Goal: Transaction & Acquisition: Subscribe to service/newsletter

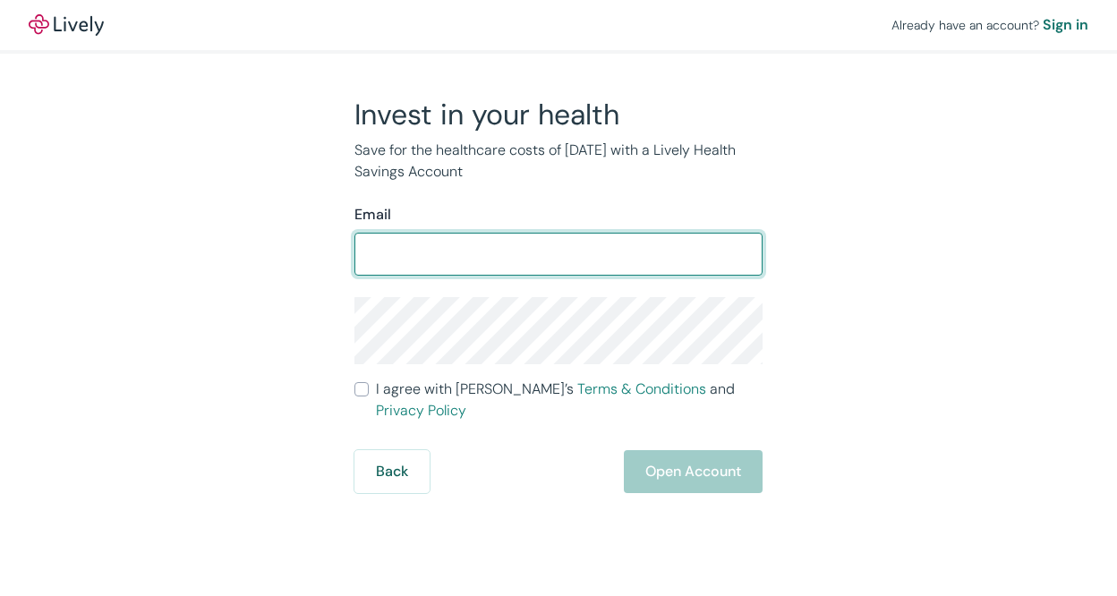
click at [618, 242] on input "Email" at bounding box center [558, 254] width 408 height 36
type input "[PERSON_NAME][EMAIL_ADDRESS][PERSON_NAME][DOMAIN_NAME]"
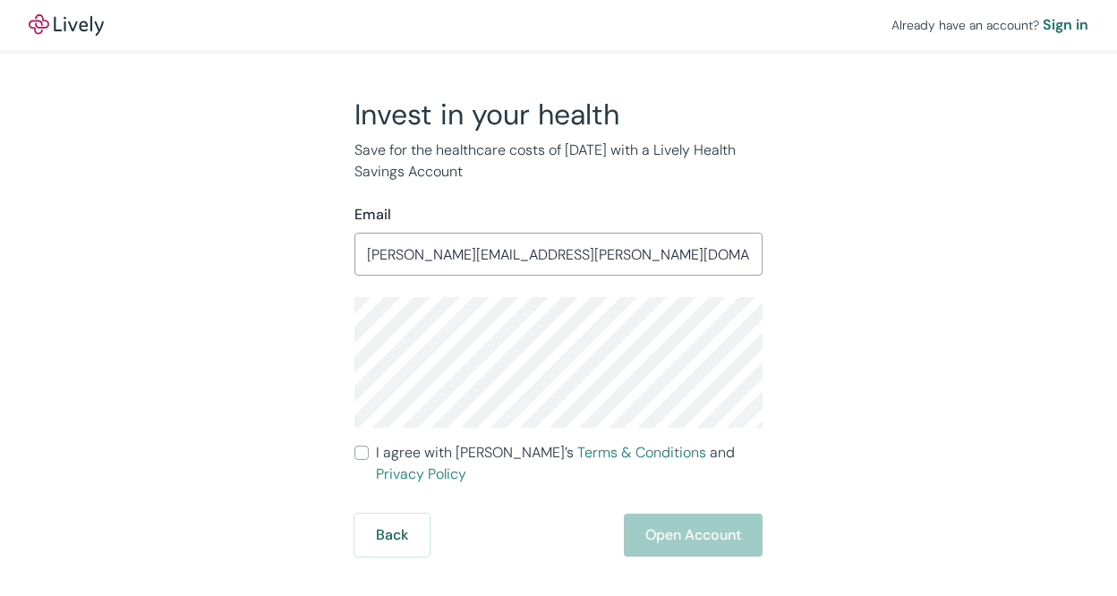
click at [369, 448] on label "I agree with Lively’s Terms & Conditions and Privacy Policy" at bounding box center [558, 463] width 408 height 43
click at [369, 448] on input "I agree with Lively’s Terms & Conditions and Privacy Policy" at bounding box center [361, 453] width 14 height 14
checkbox input "true"
click at [693, 514] on button "Open Account" at bounding box center [693, 535] width 139 height 43
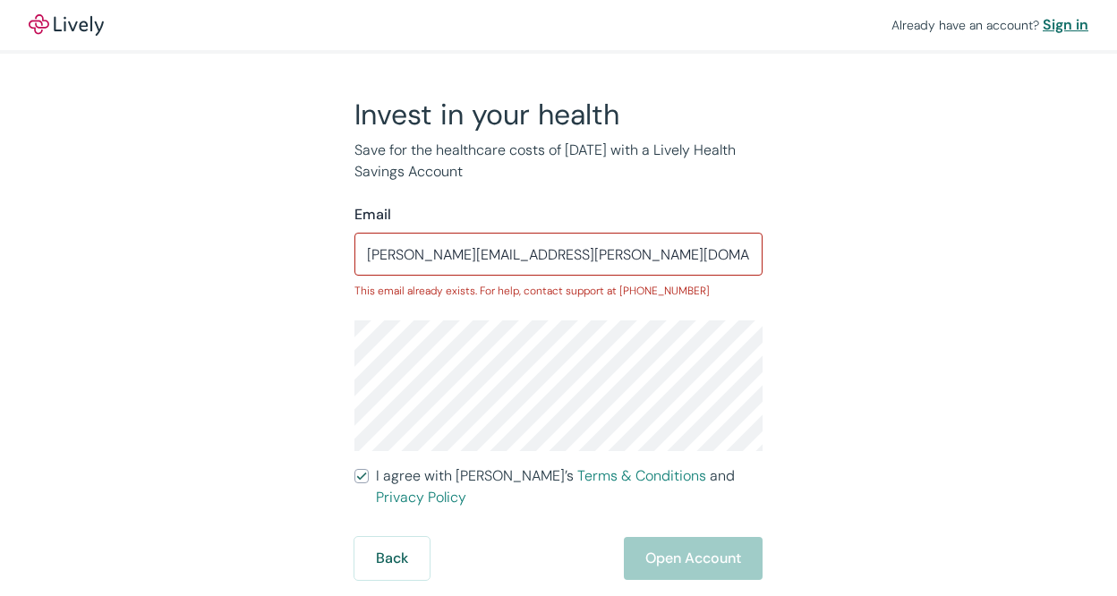
click at [1065, 21] on div "Sign in" at bounding box center [1066, 24] width 46 height 21
